Goal: Task Accomplishment & Management: Manage account settings

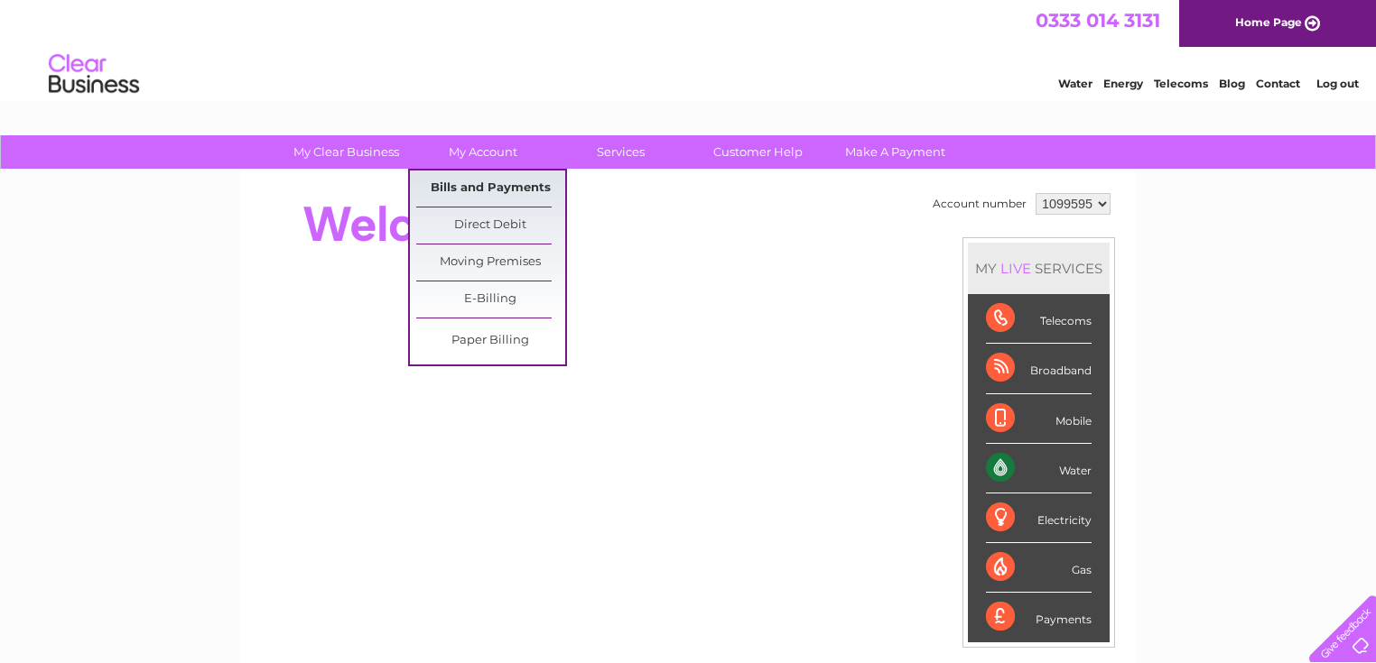
click at [480, 186] on link "Bills and Payments" at bounding box center [490, 189] width 149 height 36
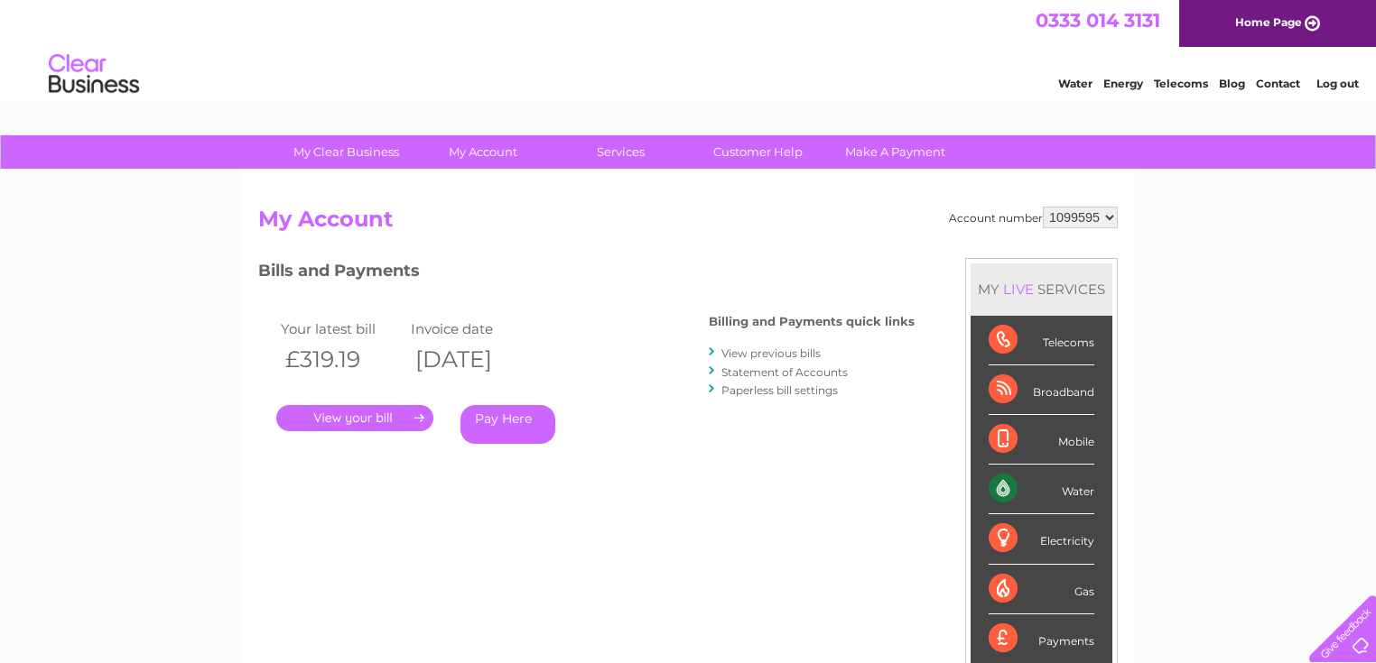
click at [370, 415] on link "." at bounding box center [354, 418] width 157 height 26
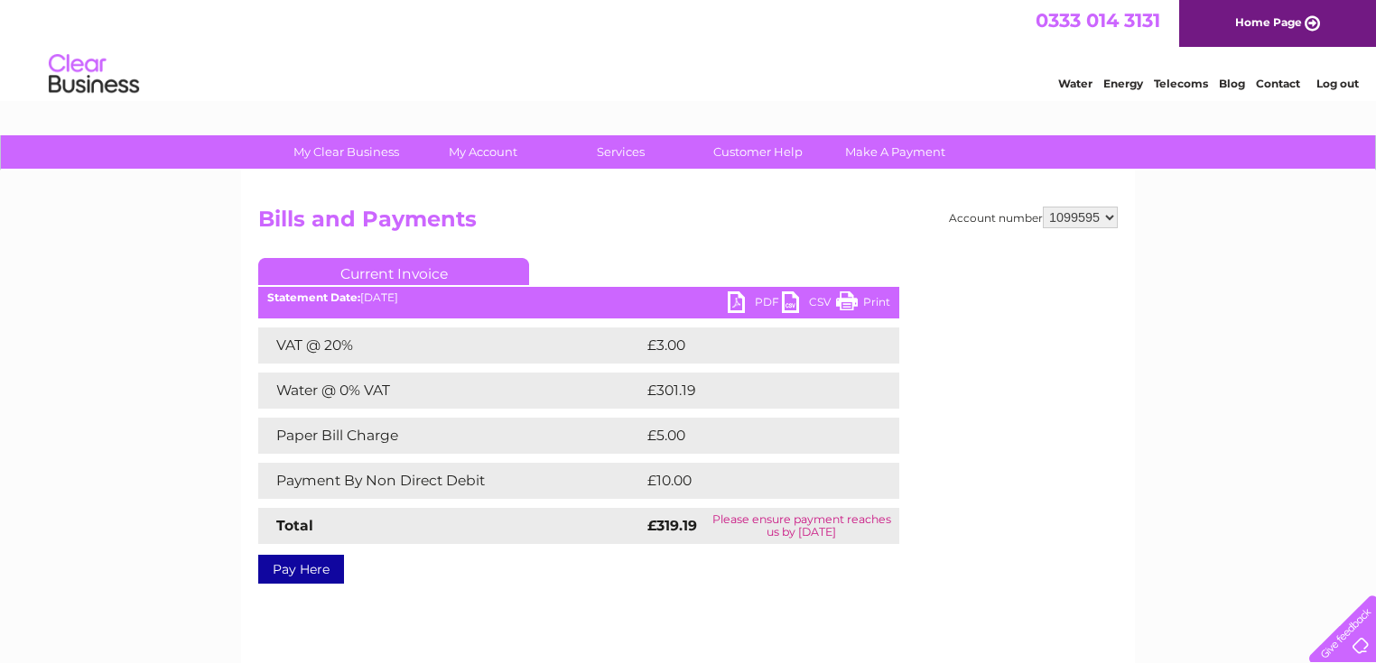
click at [748, 306] on link "PDF" at bounding box center [755, 305] width 54 height 26
click at [457, 271] on link "Current Invoice" at bounding box center [393, 271] width 271 height 27
click at [485, 261] on link "Current Invoice" at bounding box center [393, 271] width 271 height 27
click at [426, 277] on link "Current Invoice" at bounding box center [393, 271] width 271 height 27
click at [428, 299] on div "Statement Date: 02/09/2025" at bounding box center [578, 298] width 641 height 13
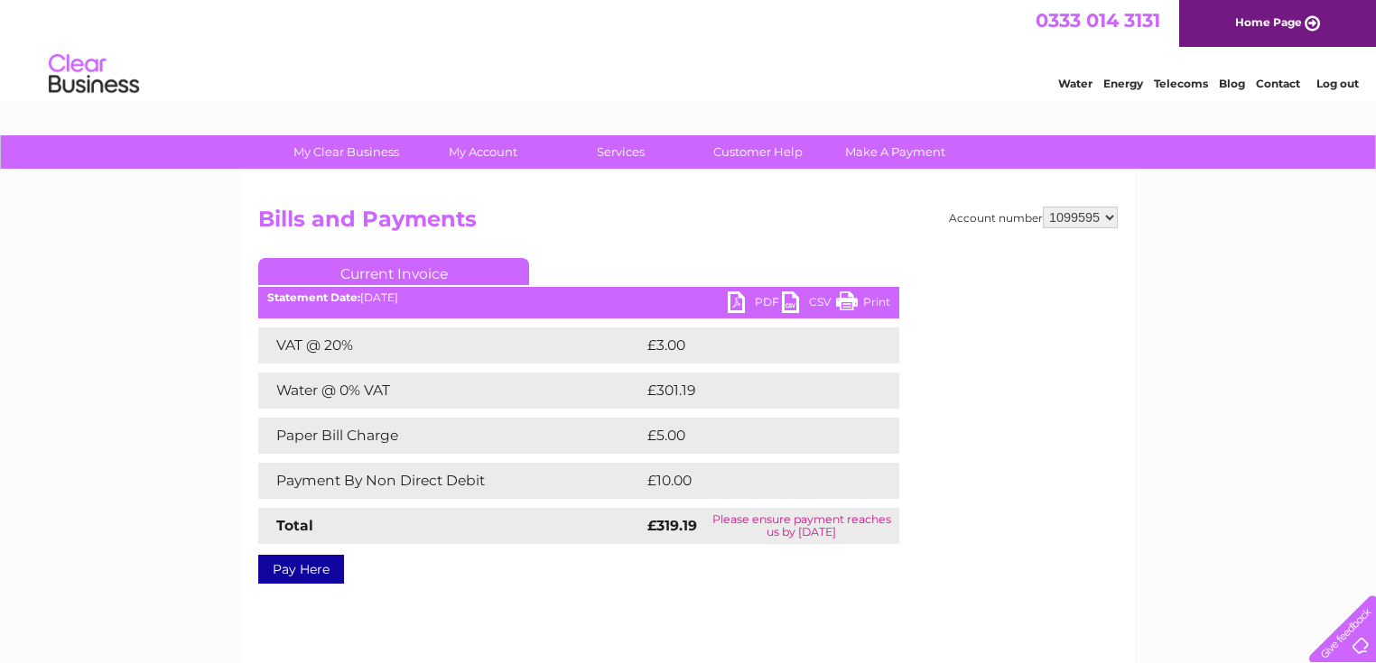
click at [400, 299] on div "Statement Date: 02/09/2025" at bounding box center [578, 298] width 641 height 13
click at [1211, 22] on link "Home Page" at bounding box center [1277, 23] width 197 height 47
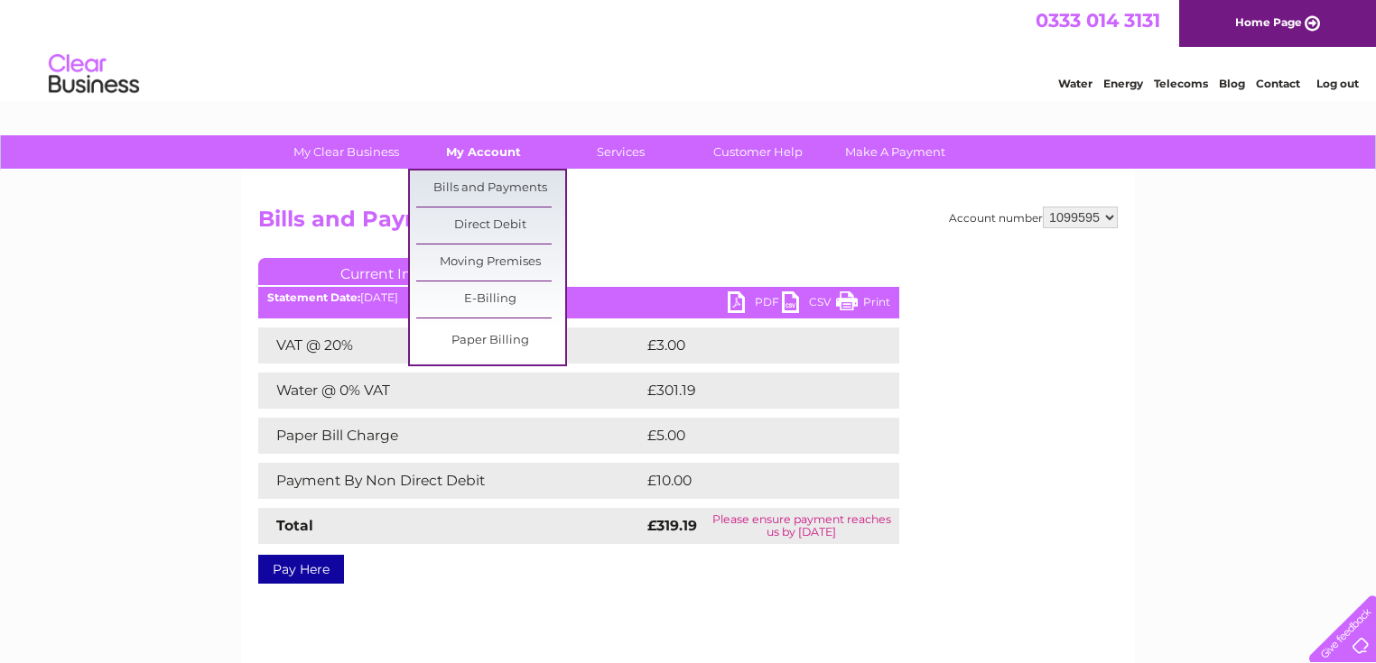
click at [473, 153] on link "My Account" at bounding box center [483, 151] width 149 height 33
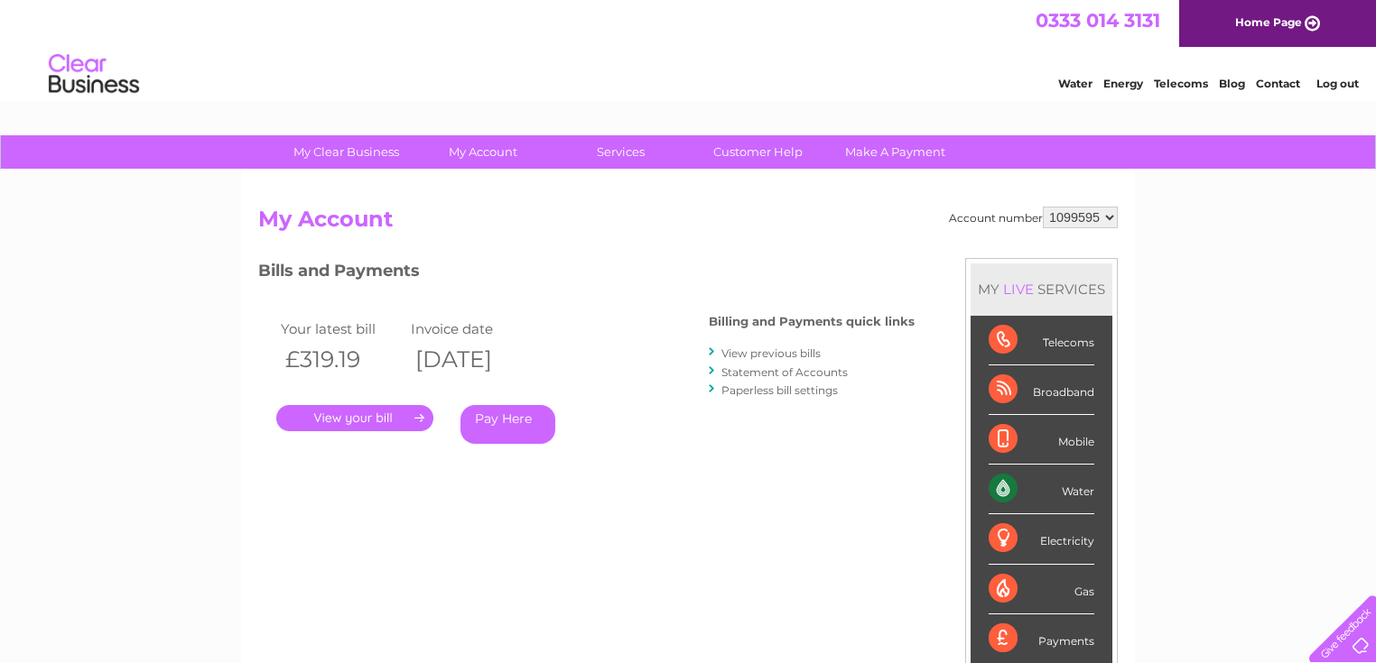
click at [772, 372] on link "Statement of Accounts" at bounding box center [784, 373] width 126 height 14
click at [776, 348] on link "View previous bills" at bounding box center [770, 354] width 99 height 14
